Goal: Information Seeking & Learning: Learn about a topic

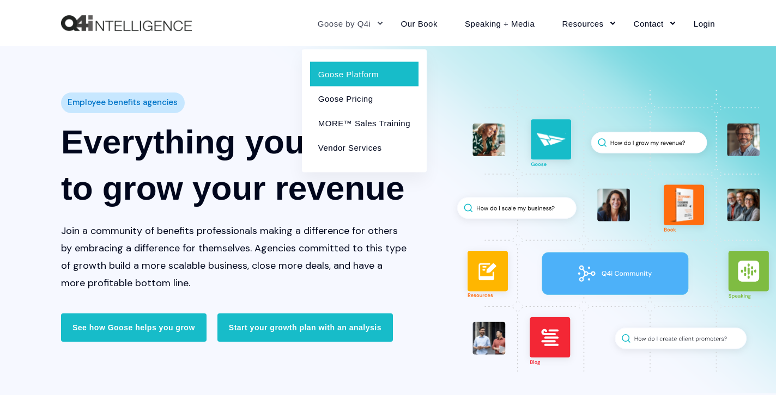
click at [363, 69] on link "Goose Platform" at bounding box center [364, 74] width 108 height 25
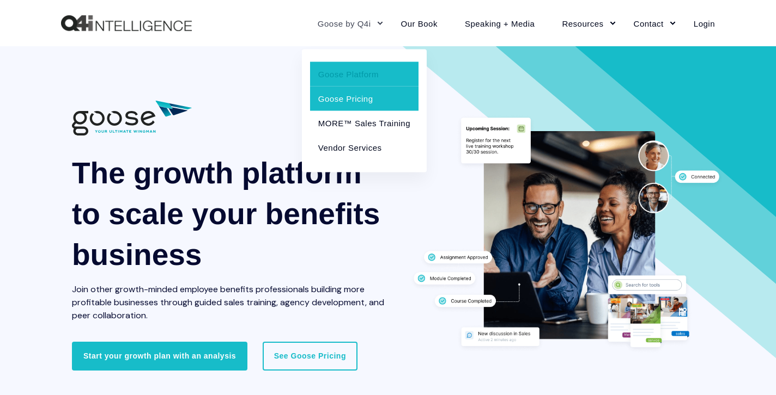
click at [347, 98] on link "Goose Pricing" at bounding box center [364, 98] width 108 height 25
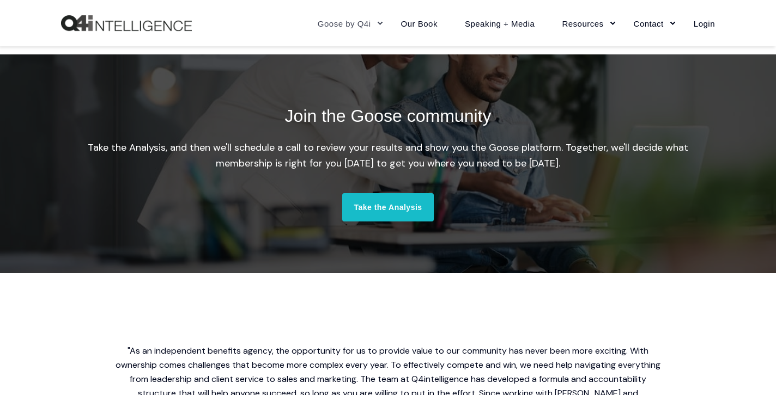
scroll to position [2850, 0]
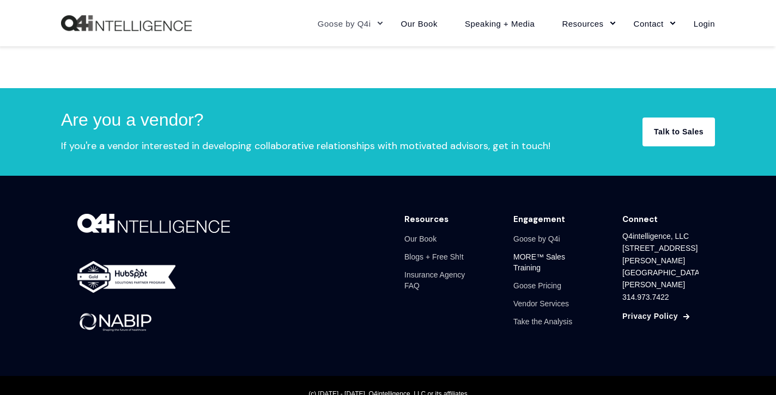
click at [533, 248] on link "MORE™ Sales Training" at bounding box center [551, 262] width 76 height 29
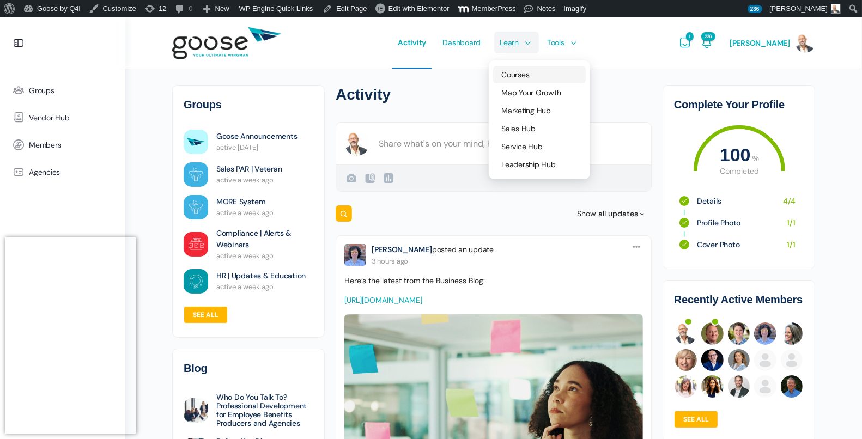
click at [527, 71] on span "Courses" at bounding box center [515, 75] width 28 height 10
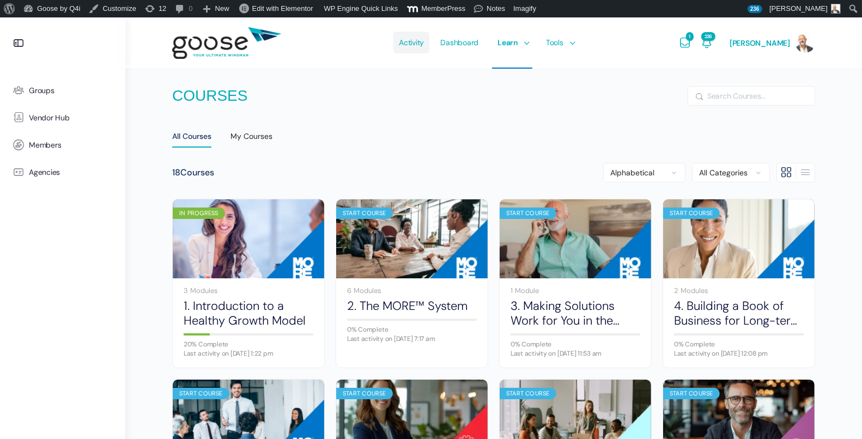
click at [424, 47] on span "Activity" at bounding box center [411, 42] width 25 height 51
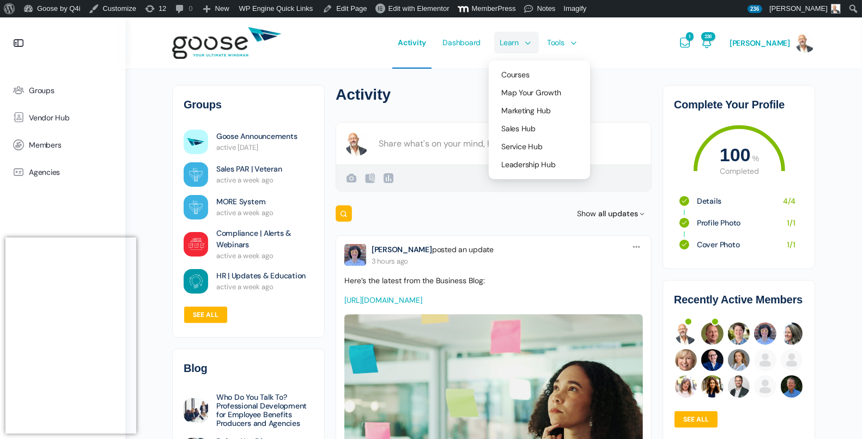
click at [519, 46] on span "Learn" at bounding box center [509, 42] width 19 height 51
click at [525, 66] on link "Courses" at bounding box center [539, 74] width 93 height 17
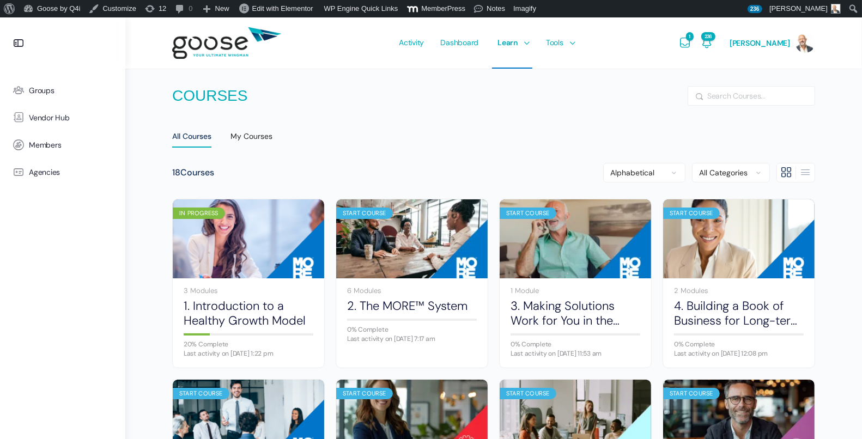
click at [212, 308] on link "1. Introduction to a Healthy Growth Model" at bounding box center [249, 314] width 130 height 30
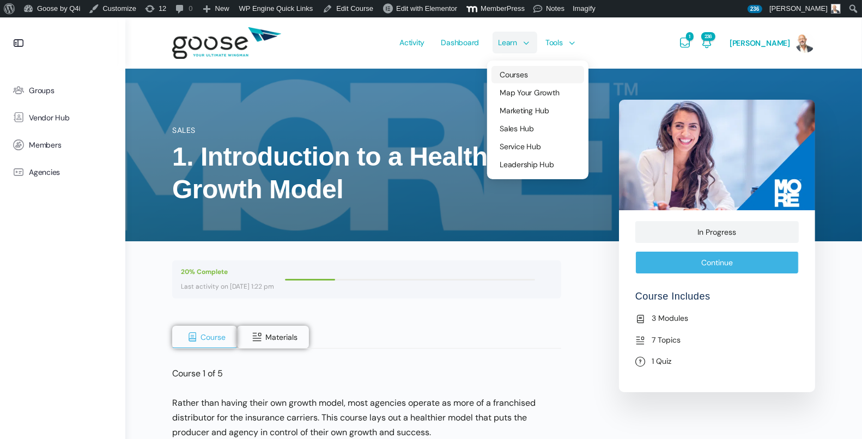
click at [520, 76] on span "Courses" at bounding box center [514, 75] width 28 height 10
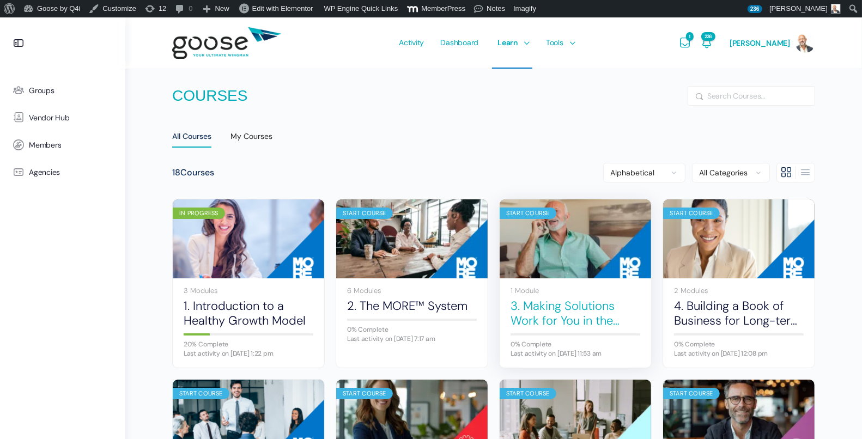
click at [564, 307] on link "3. Making Solutions Work for You in the Sales Process" at bounding box center [575, 314] width 130 height 30
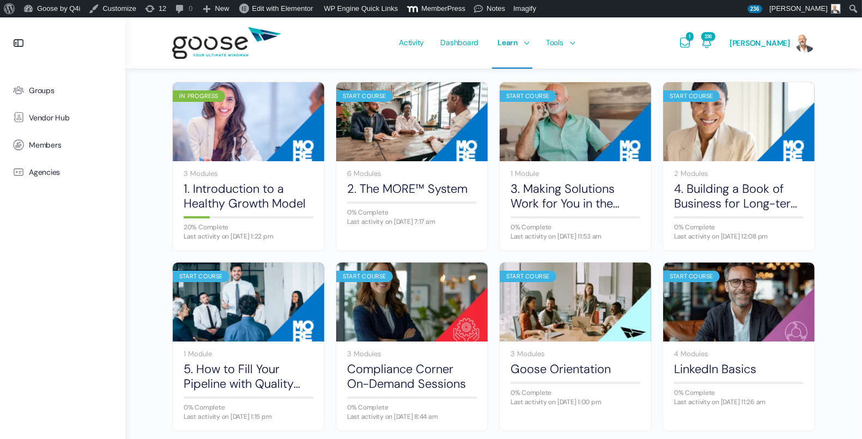
scroll to position [121, 0]
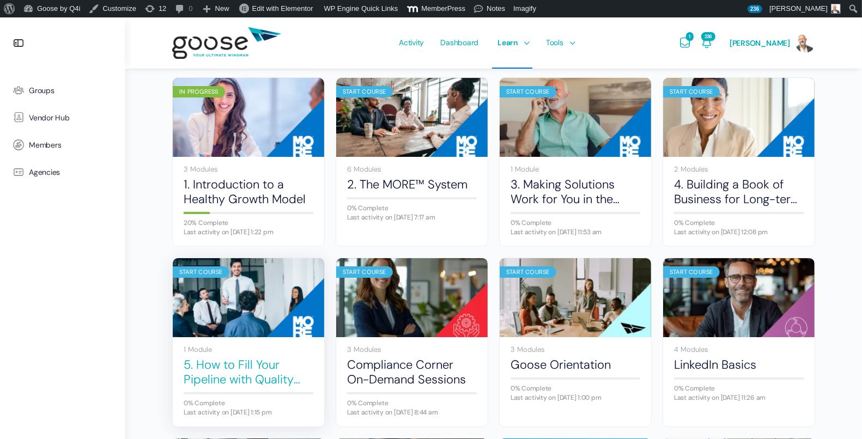
click at [239, 370] on link "5. How to Fill Your Pipeline with Quality Prospects" at bounding box center [249, 372] width 130 height 30
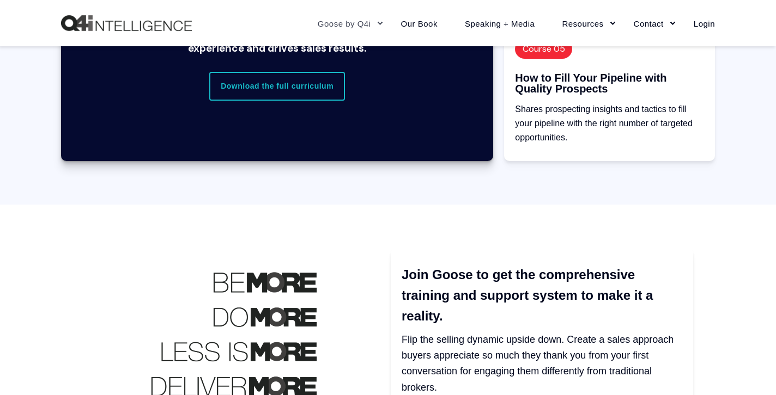
scroll to position [1346, 0]
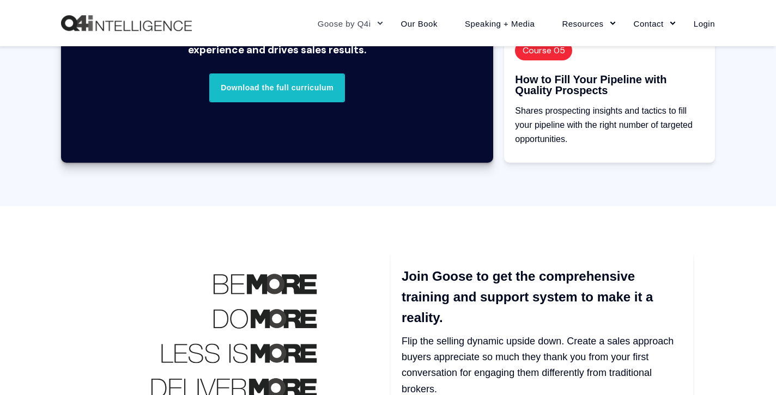
click at [339, 96] on link "Download the full curriculum" at bounding box center [277, 88] width 136 height 28
